Goal: Navigation & Orientation: Find specific page/section

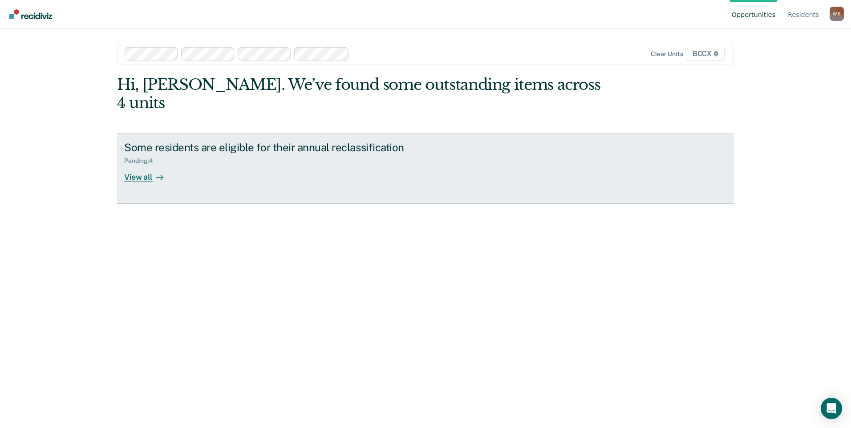
click at [172, 154] on div "Pending : 4" at bounding box center [280, 159] width 312 height 11
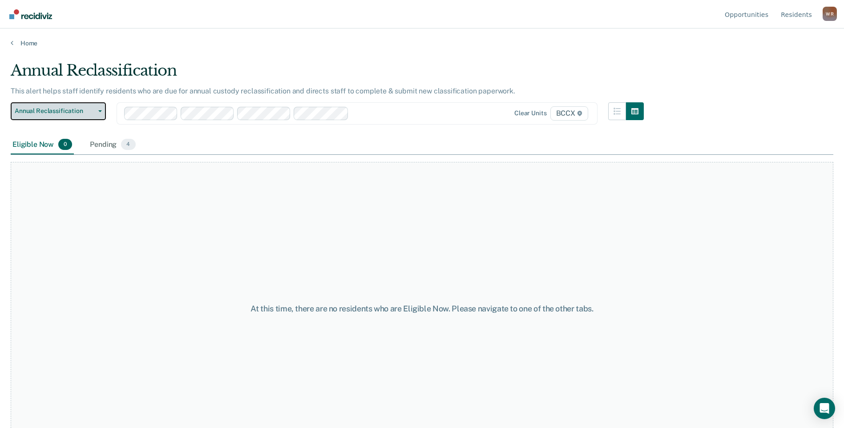
click at [78, 106] on button "Annual Reclassification" at bounding box center [58, 111] width 95 height 18
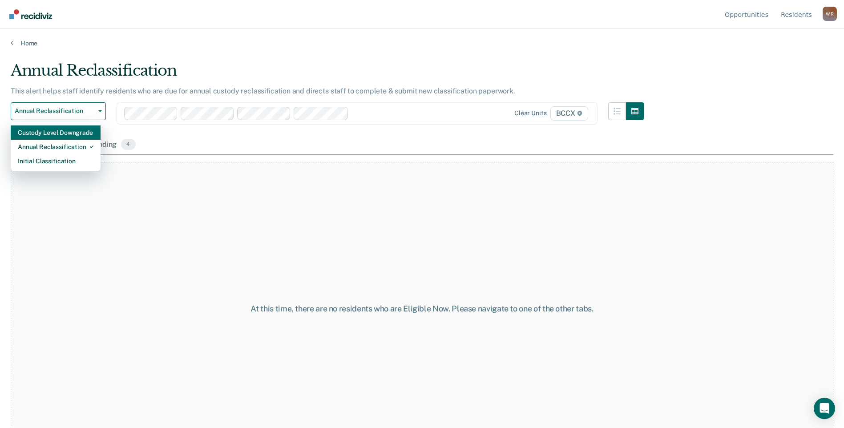
click at [71, 130] on div "Custody Level Downgrade" at bounding box center [56, 133] width 76 height 14
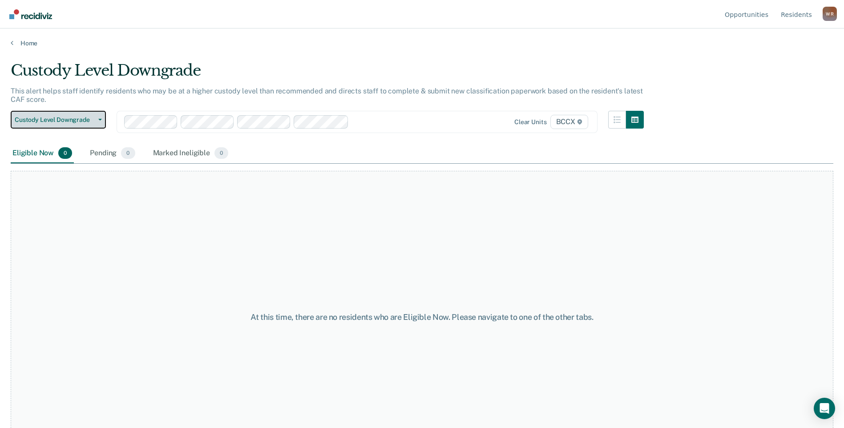
click at [89, 118] on span "Custody Level Downgrade" at bounding box center [55, 120] width 80 height 8
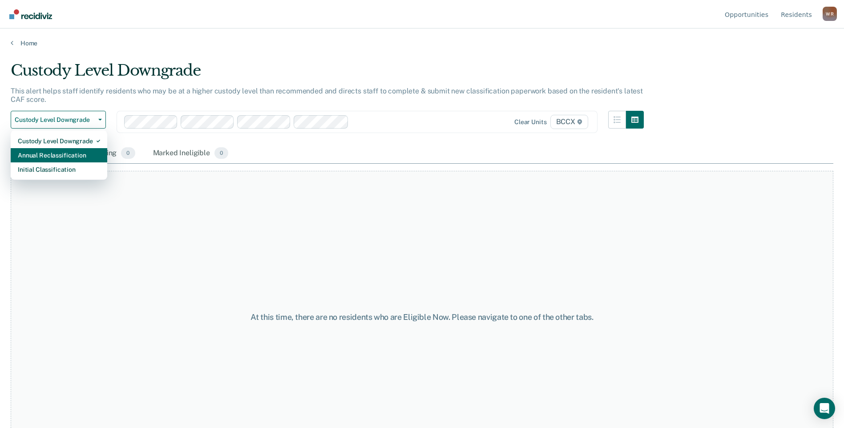
click at [82, 155] on div "Annual Reclassification" at bounding box center [59, 155] width 82 height 14
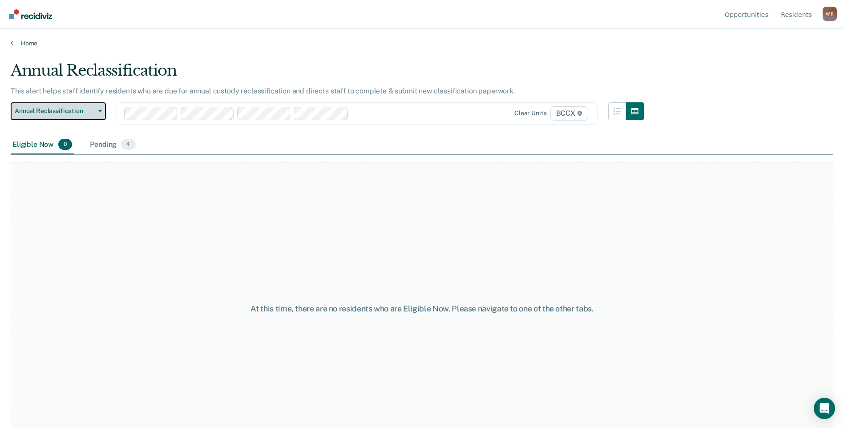
click at [88, 110] on span "Annual Reclassification" at bounding box center [55, 111] width 80 height 8
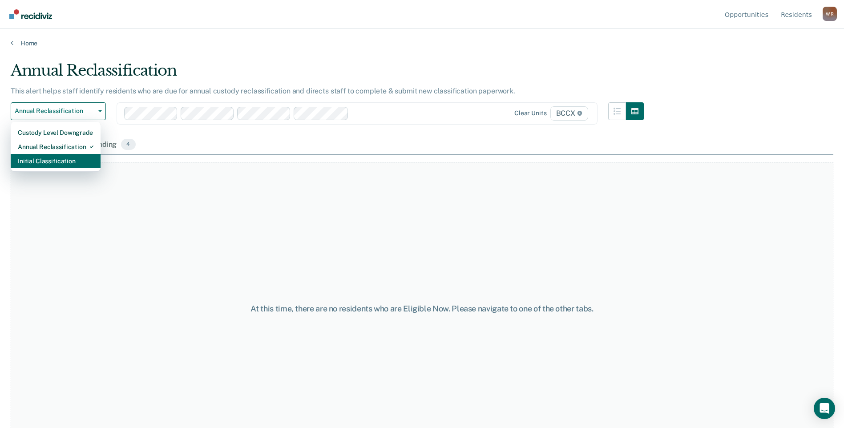
click at [85, 157] on div "Initial Classification" at bounding box center [56, 161] width 76 height 14
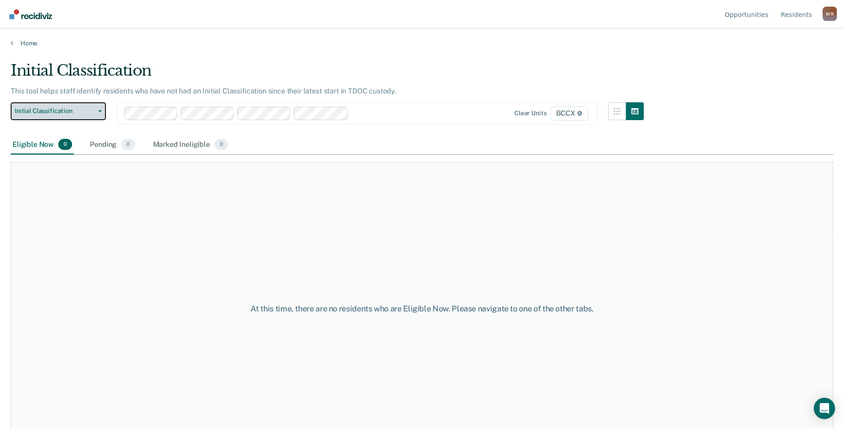
click at [86, 111] on span "Initial Classification" at bounding box center [55, 111] width 80 height 8
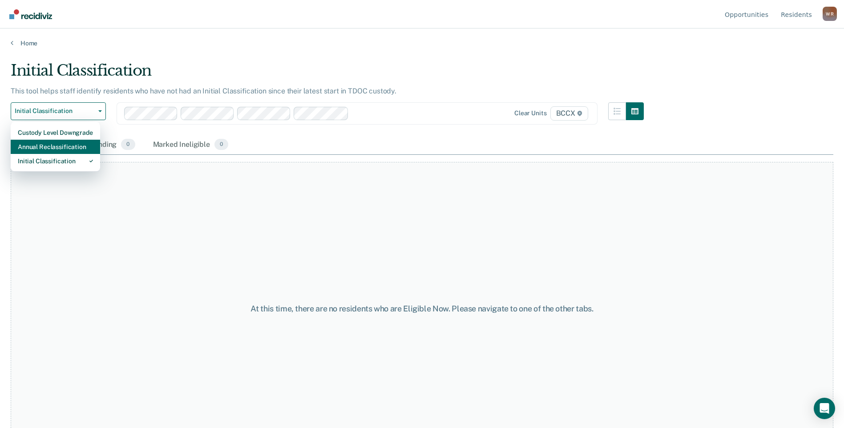
click at [74, 145] on div "Annual Reclassification" at bounding box center [55, 147] width 75 height 14
